Goal: Book appointment/travel/reservation

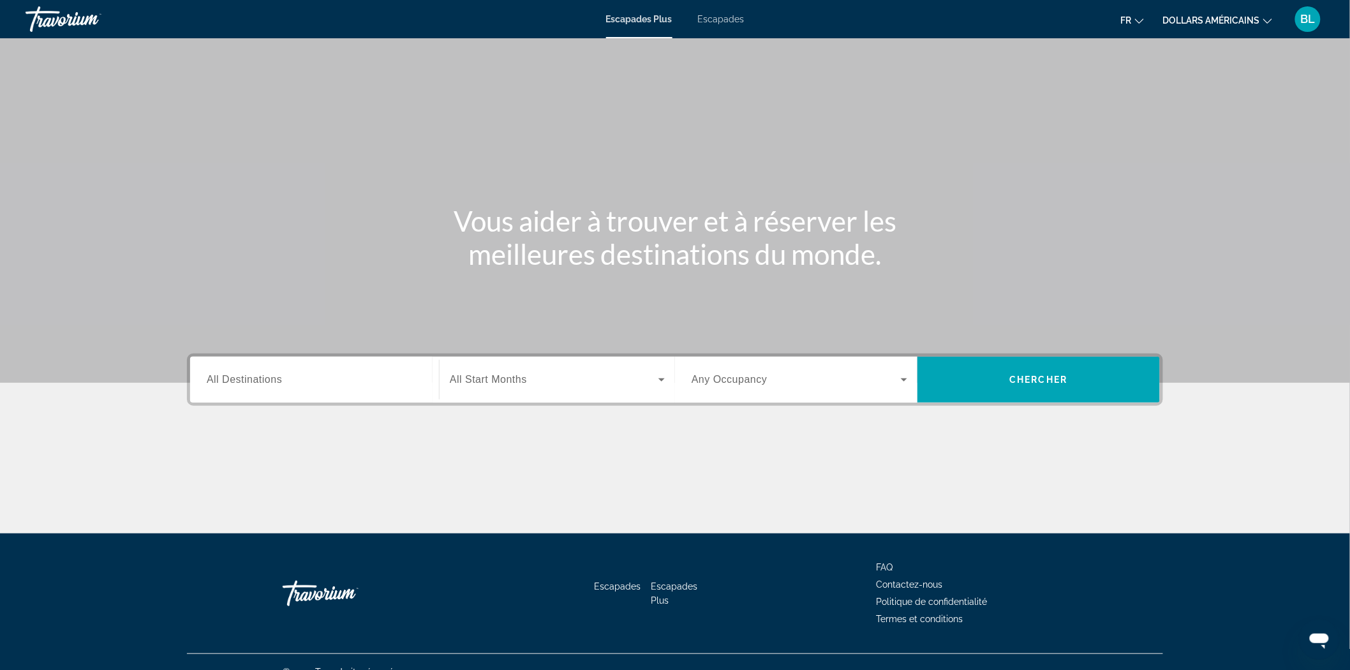
click at [513, 384] on span "All Start Months" at bounding box center [488, 379] width 77 height 11
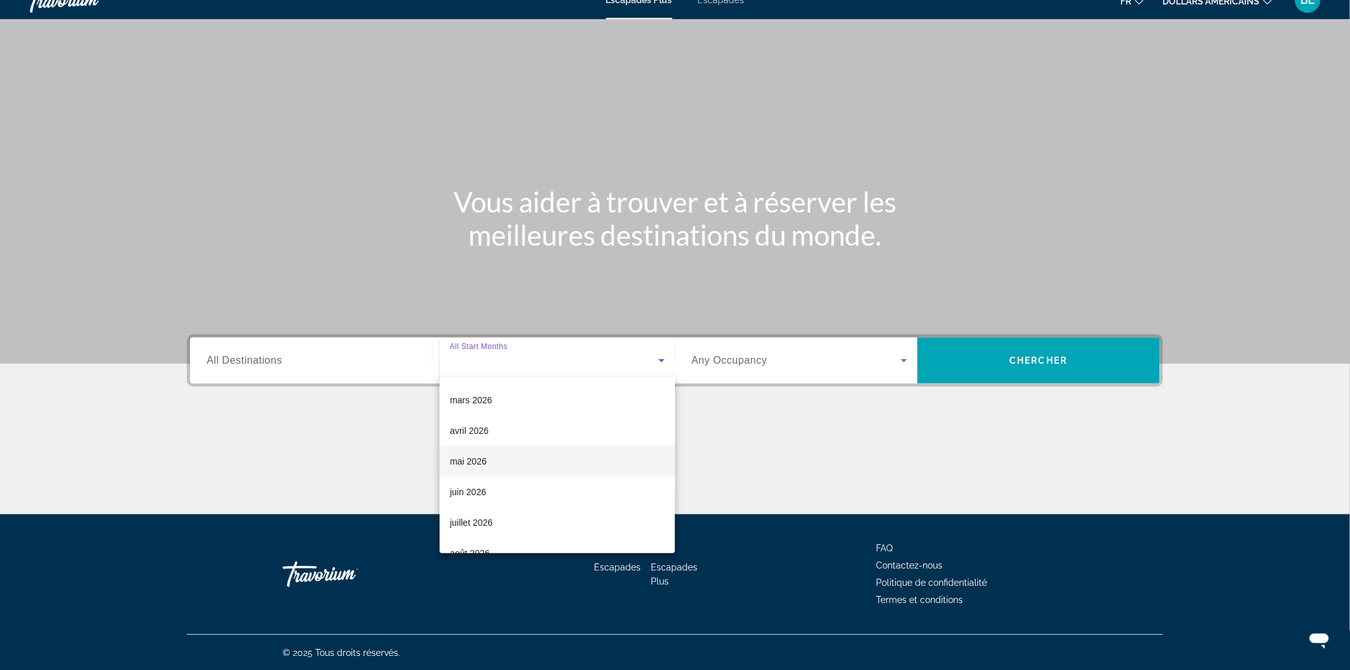
scroll to position [263, 0]
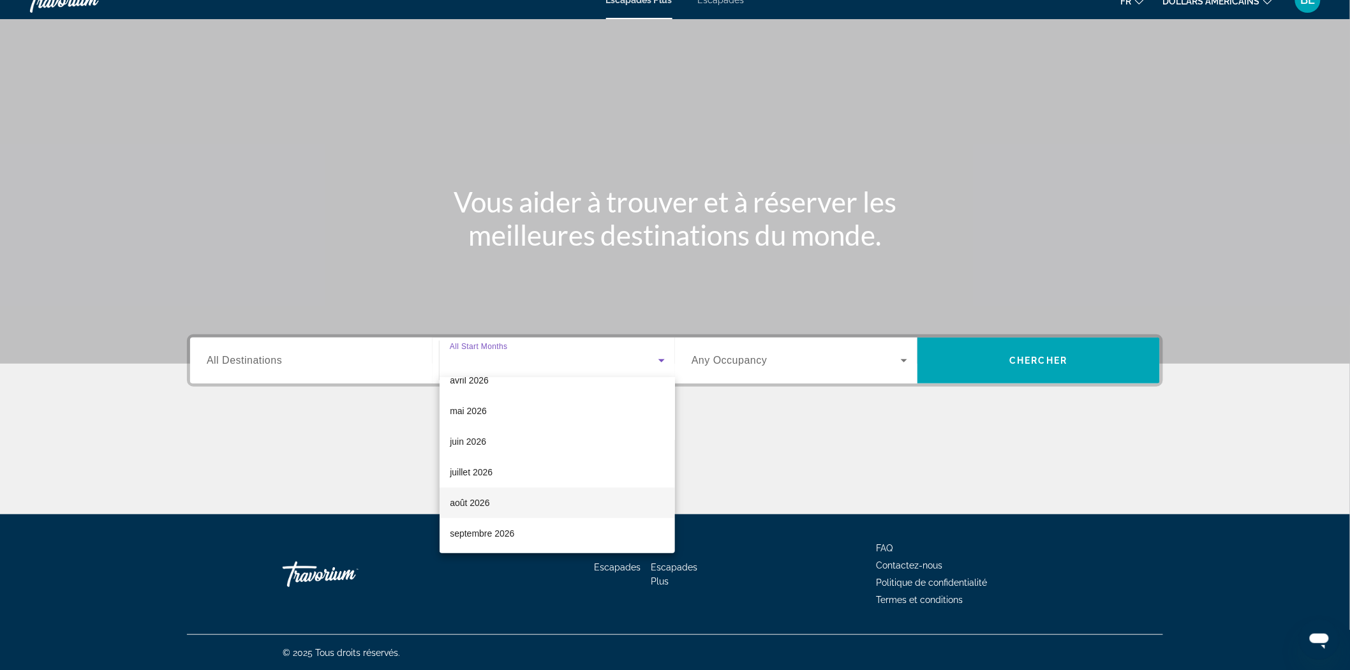
click at [487, 498] on font "août 2026" at bounding box center [470, 503] width 40 height 10
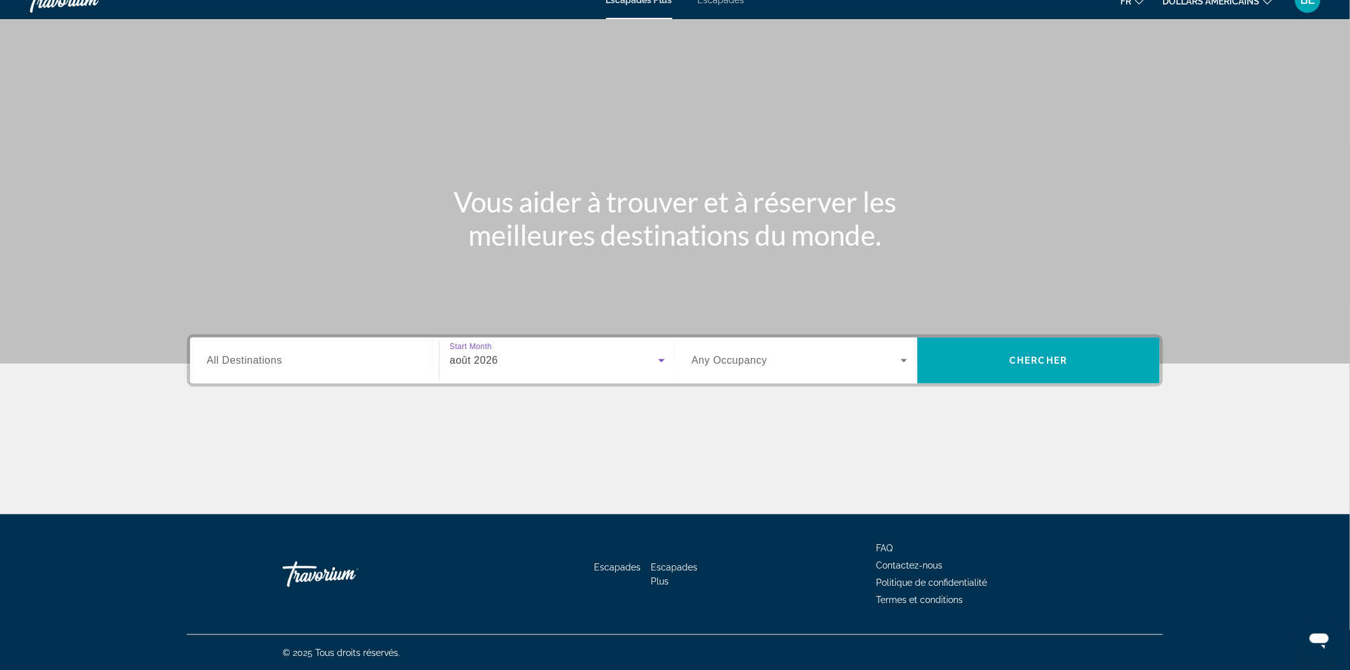
click at [824, 362] on span "Widget de recherche" at bounding box center [795, 360] width 209 height 15
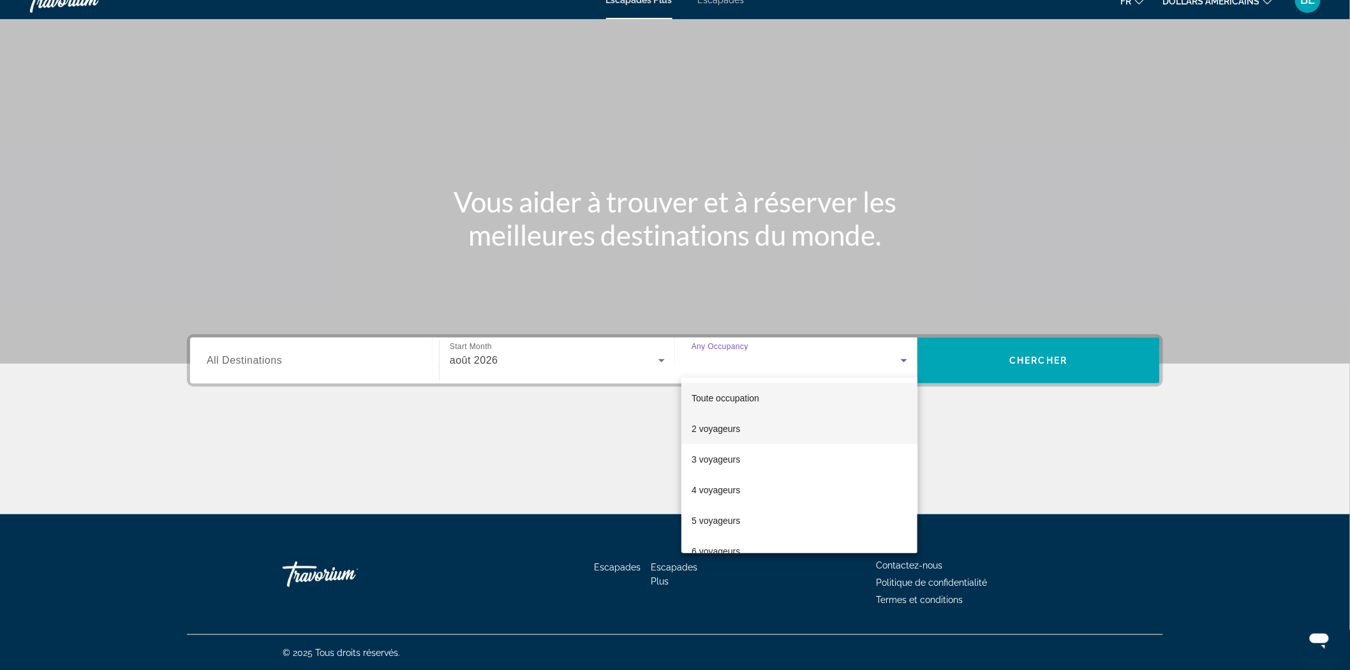
click at [692, 425] on font "2 voyageurs" at bounding box center [715, 429] width 48 height 10
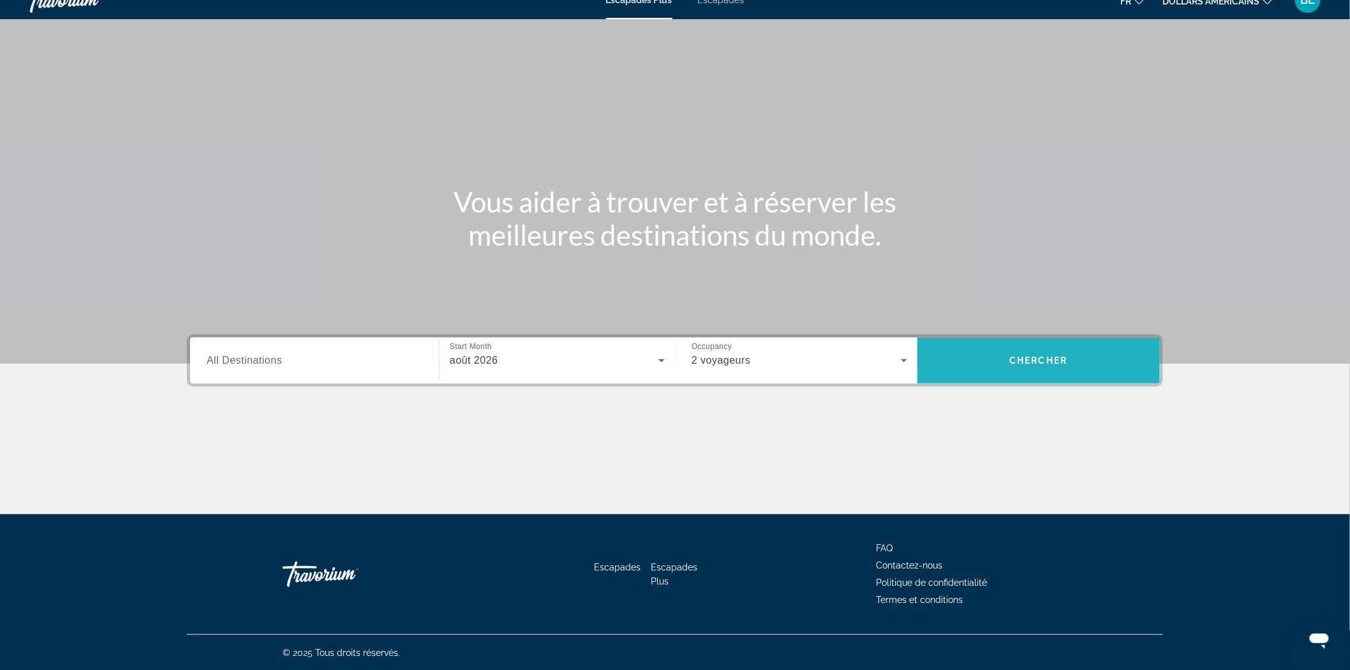
click at [1023, 364] on button "Chercher" at bounding box center [1038, 360] width 242 height 46
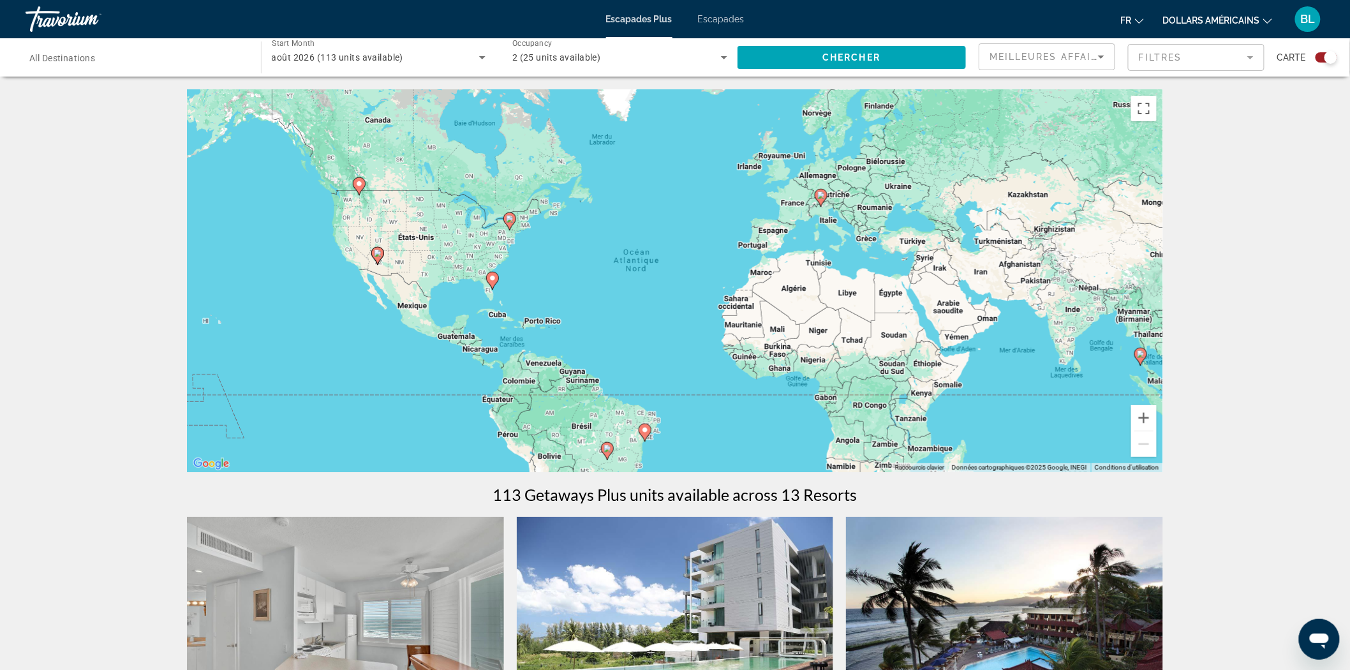
click at [393, 52] on span "août 2026 (113 units available)" at bounding box center [338, 57] width 132 height 10
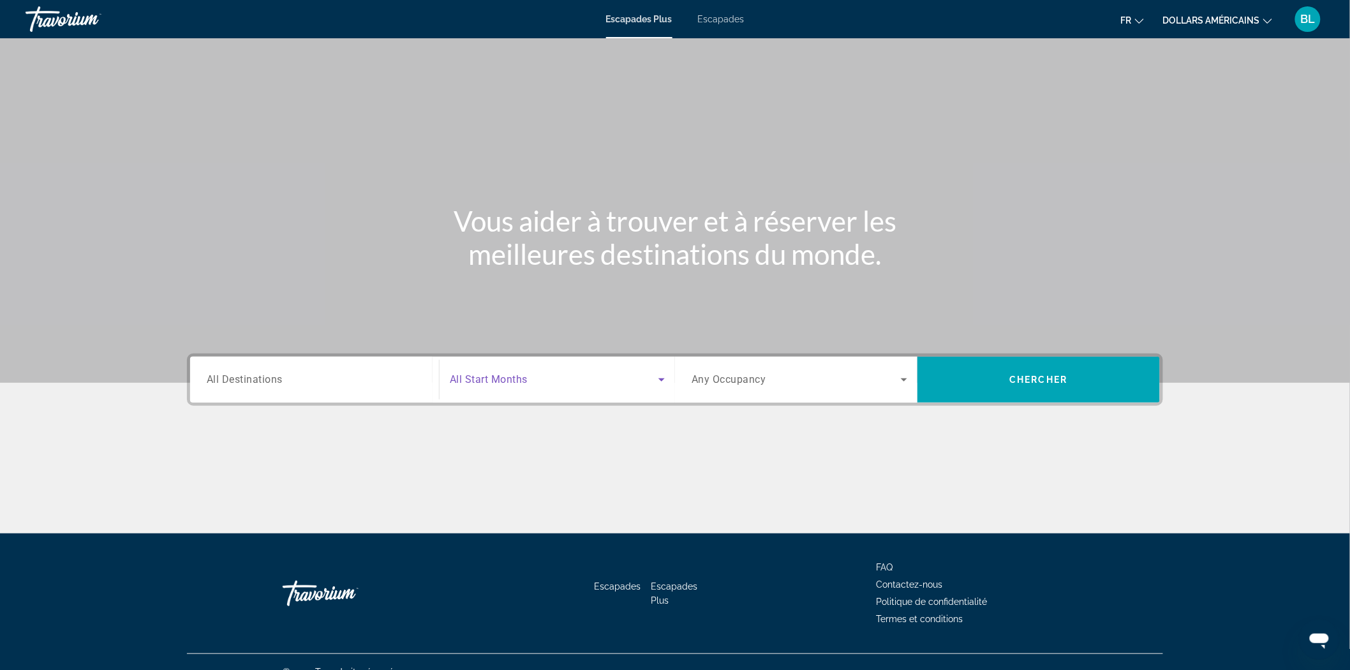
click at [529, 376] on span "Search widget" at bounding box center [554, 379] width 209 height 15
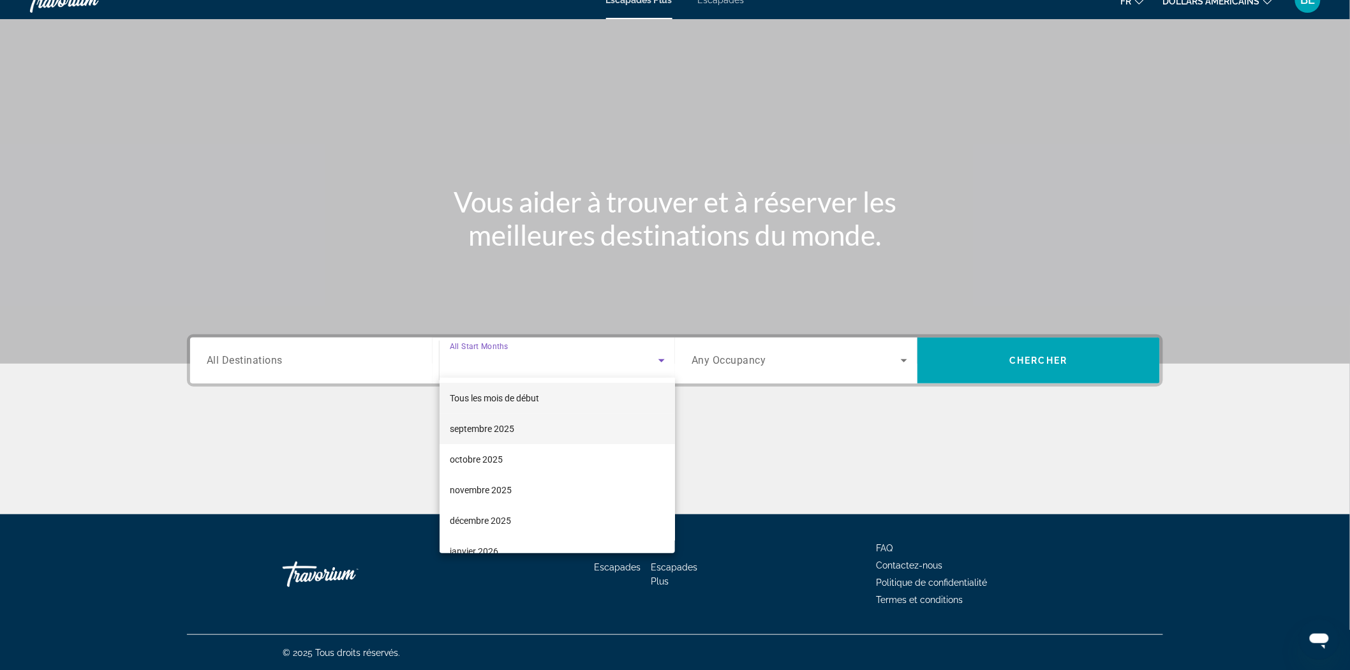
scroll to position [71, 0]
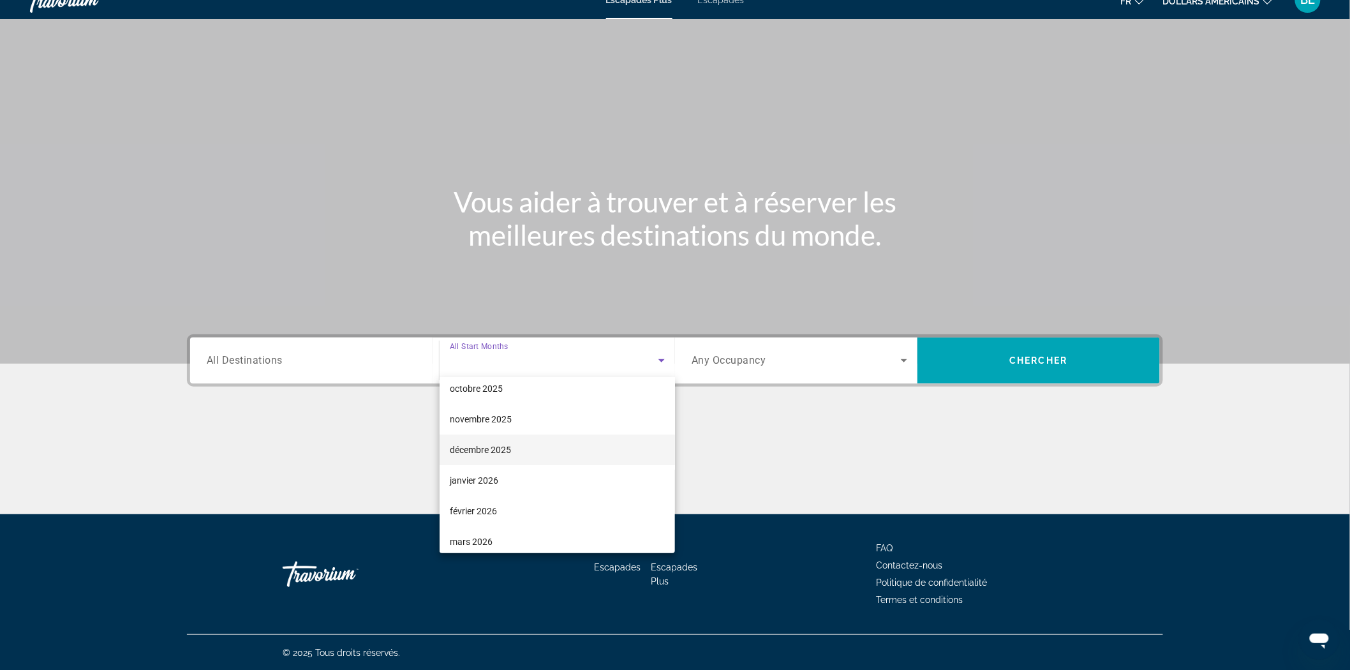
click at [519, 454] on mat-option "décembre 2025" at bounding box center [557, 449] width 235 height 31
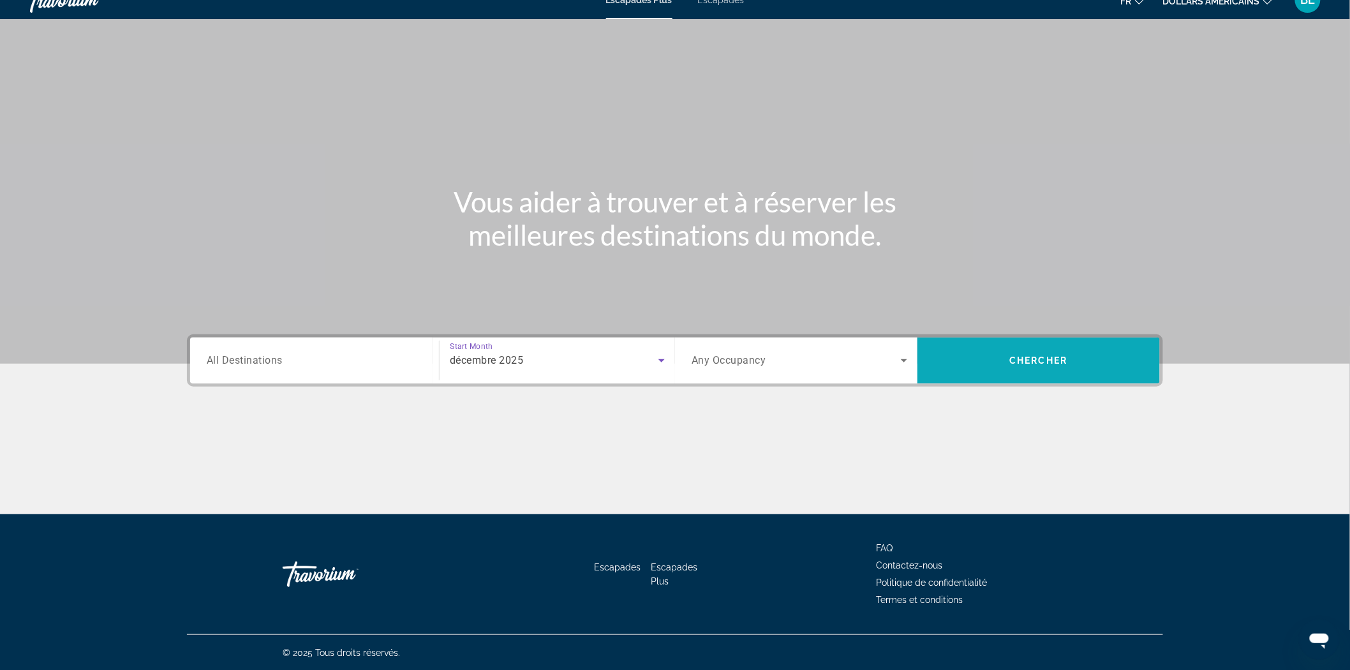
click at [981, 371] on span "Search widget" at bounding box center [1038, 360] width 242 height 31
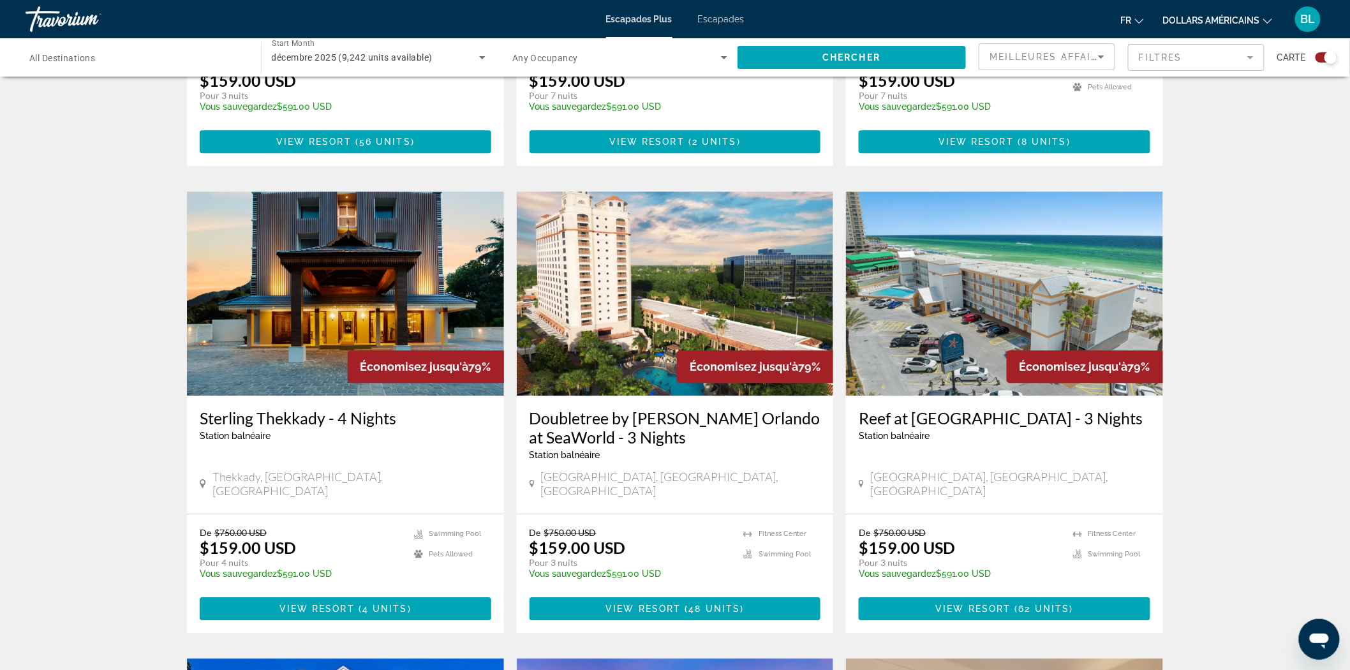
scroll to position [1119, 0]
